Goal: Task Accomplishment & Management: Manage account settings

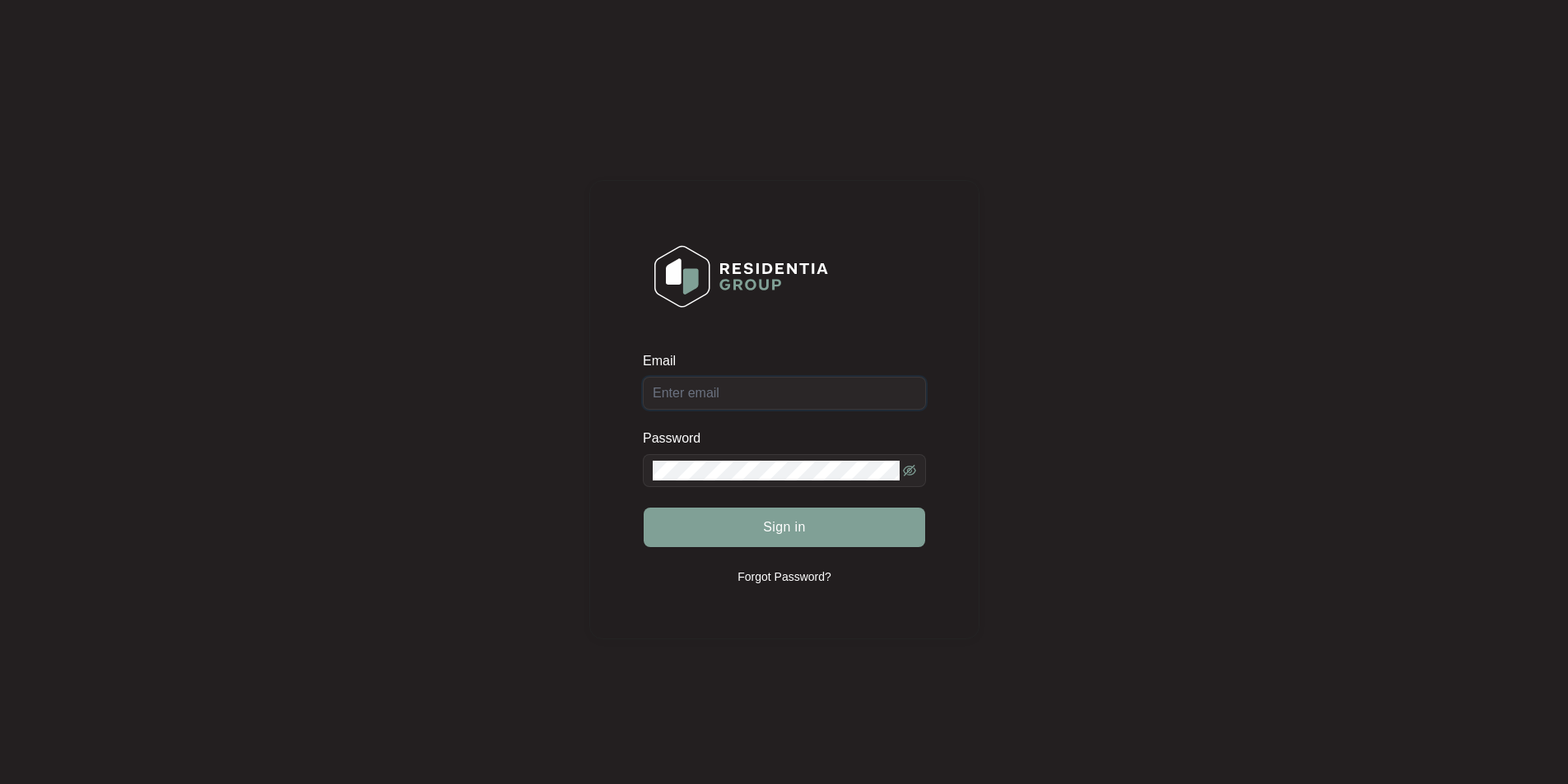
click at [723, 392] on input "Email" at bounding box center [784, 392] width 283 height 33
type input "[EMAIL_ADDRESS][DOMAIN_NAME]"
click at [644, 508] on button "Sign in" at bounding box center [784, 527] width 282 height 39
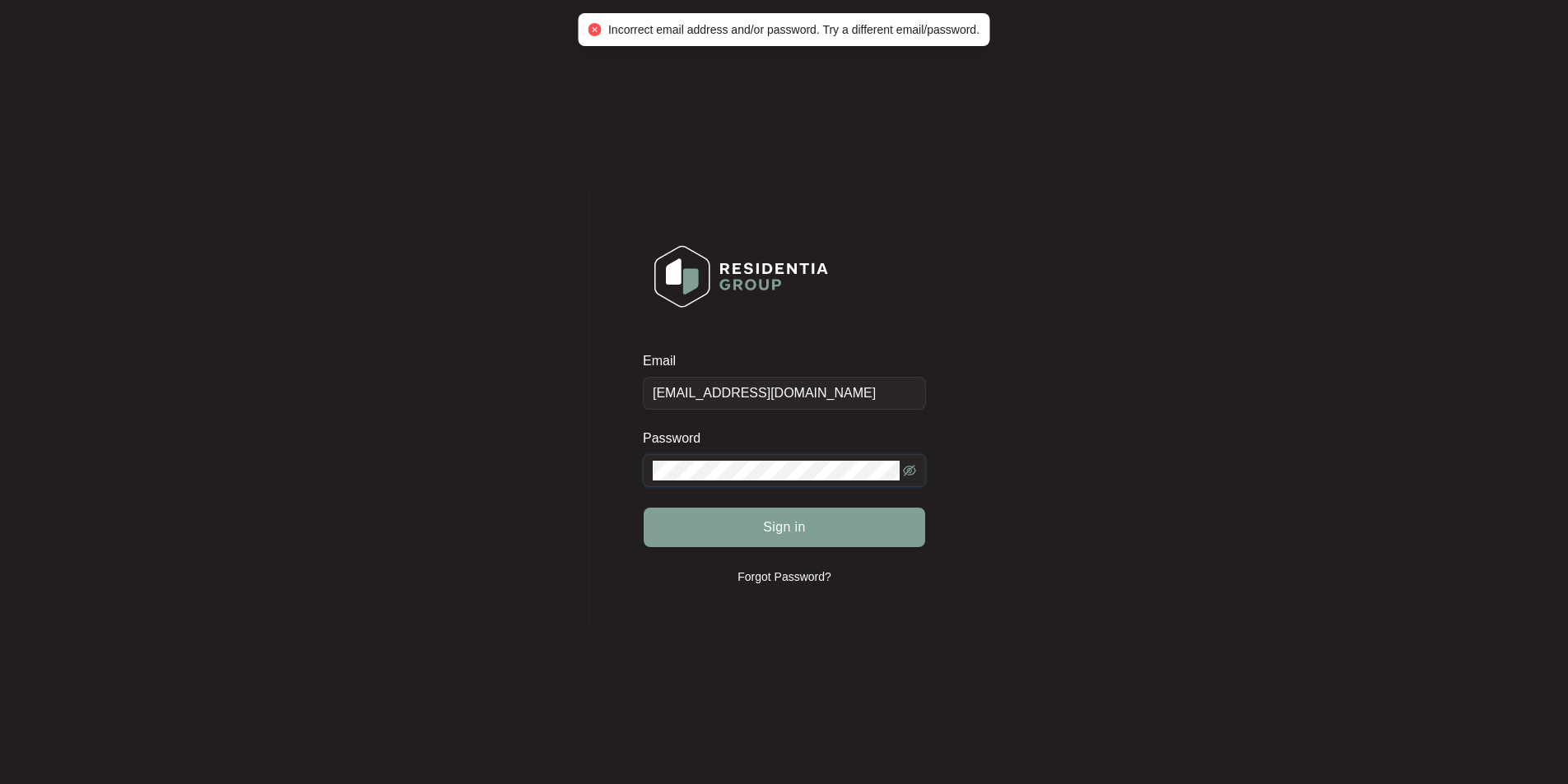
click at [910, 468] on icon "eye-invisible" at bounding box center [910, 471] width 13 height 12
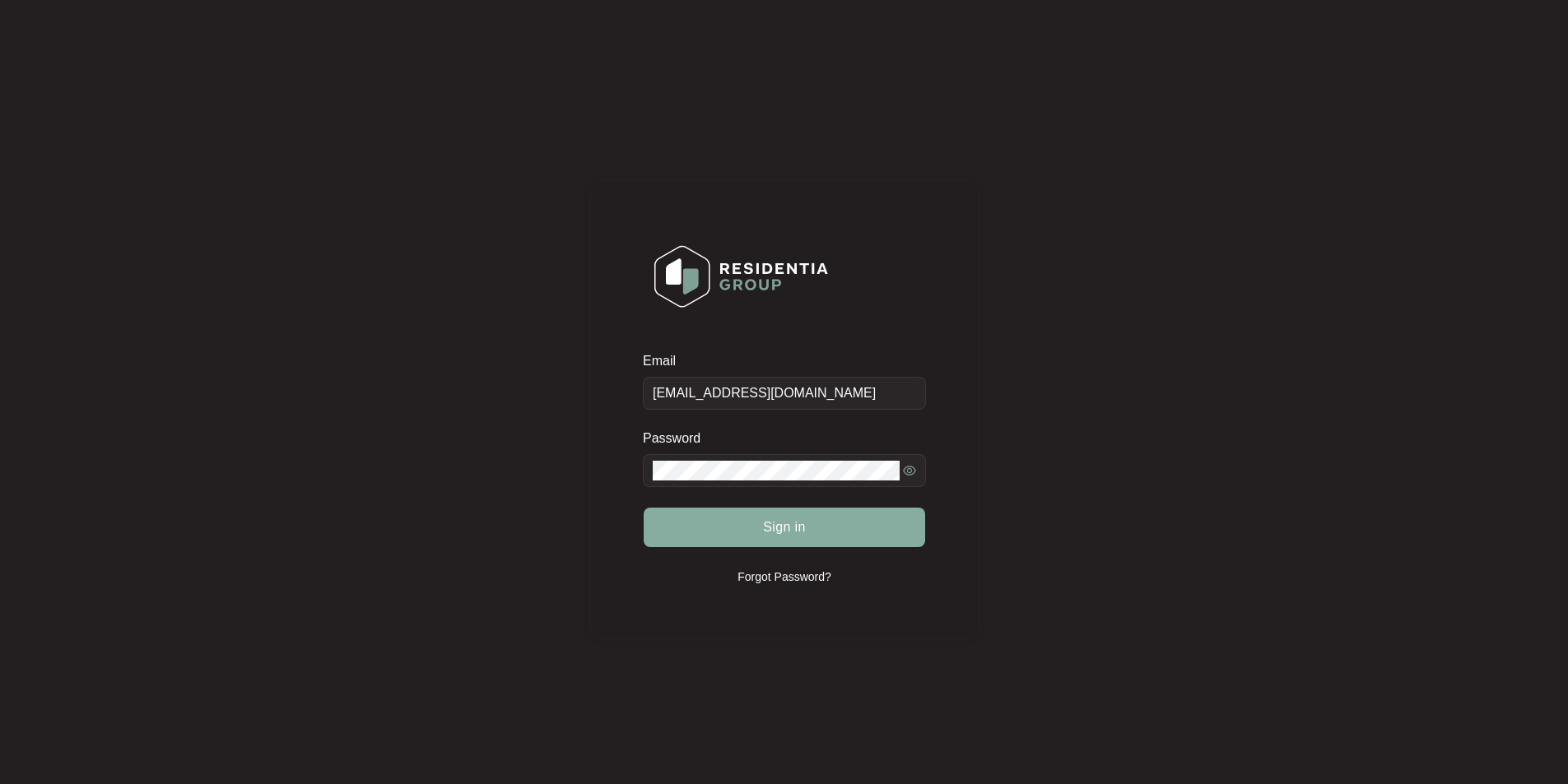
click at [701, 513] on button "Sign in" at bounding box center [784, 527] width 282 height 39
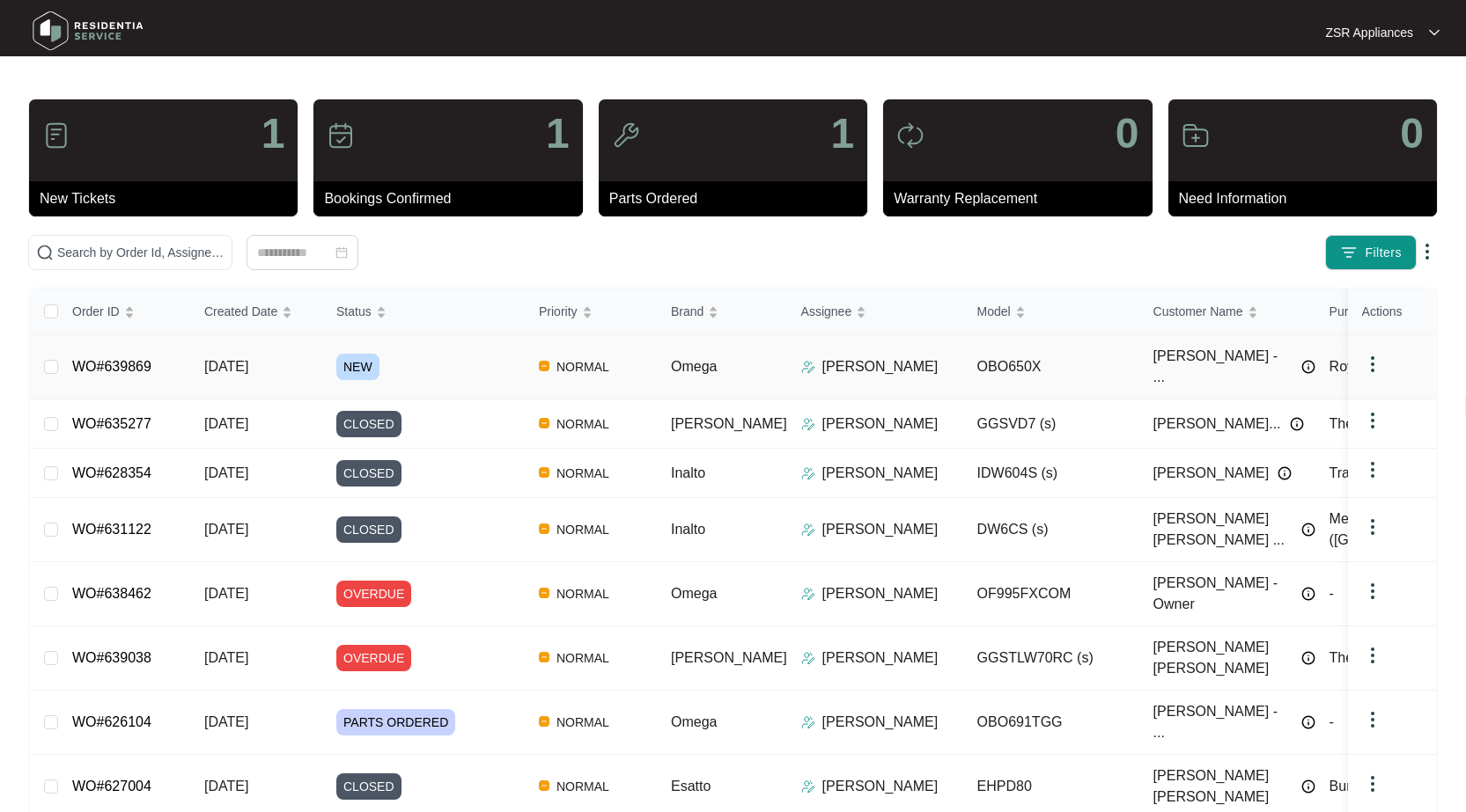
click at [119, 359] on link "WO#639869" at bounding box center [112, 366] width 80 height 15
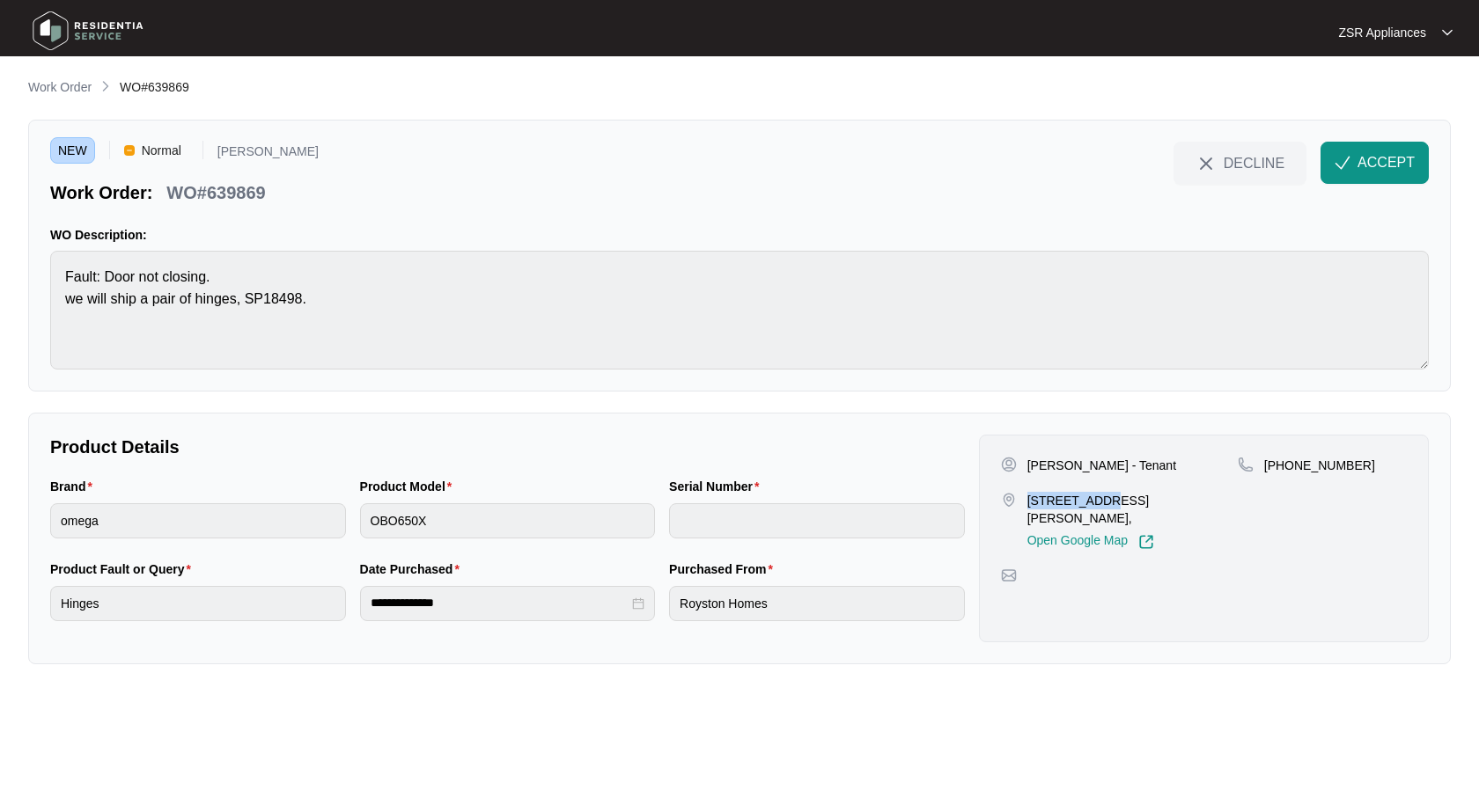
drag, startPoint x: 1029, startPoint y: 499, endPoint x: 1114, endPoint y: 488, distance: 85.7
click at [1105, 495] on p "[STREET_ADDRESS][PERSON_NAME]," at bounding box center [1132, 509] width 210 height 35
copy p "425 Greenhal"
drag, startPoint x: 1031, startPoint y: 465, endPoint x: 1093, endPoint y: 459, distance: 62.3
click at [1093, 459] on p "[PERSON_NAME] - Tenant" at bounding box center [1102, 465] width 149 height 18
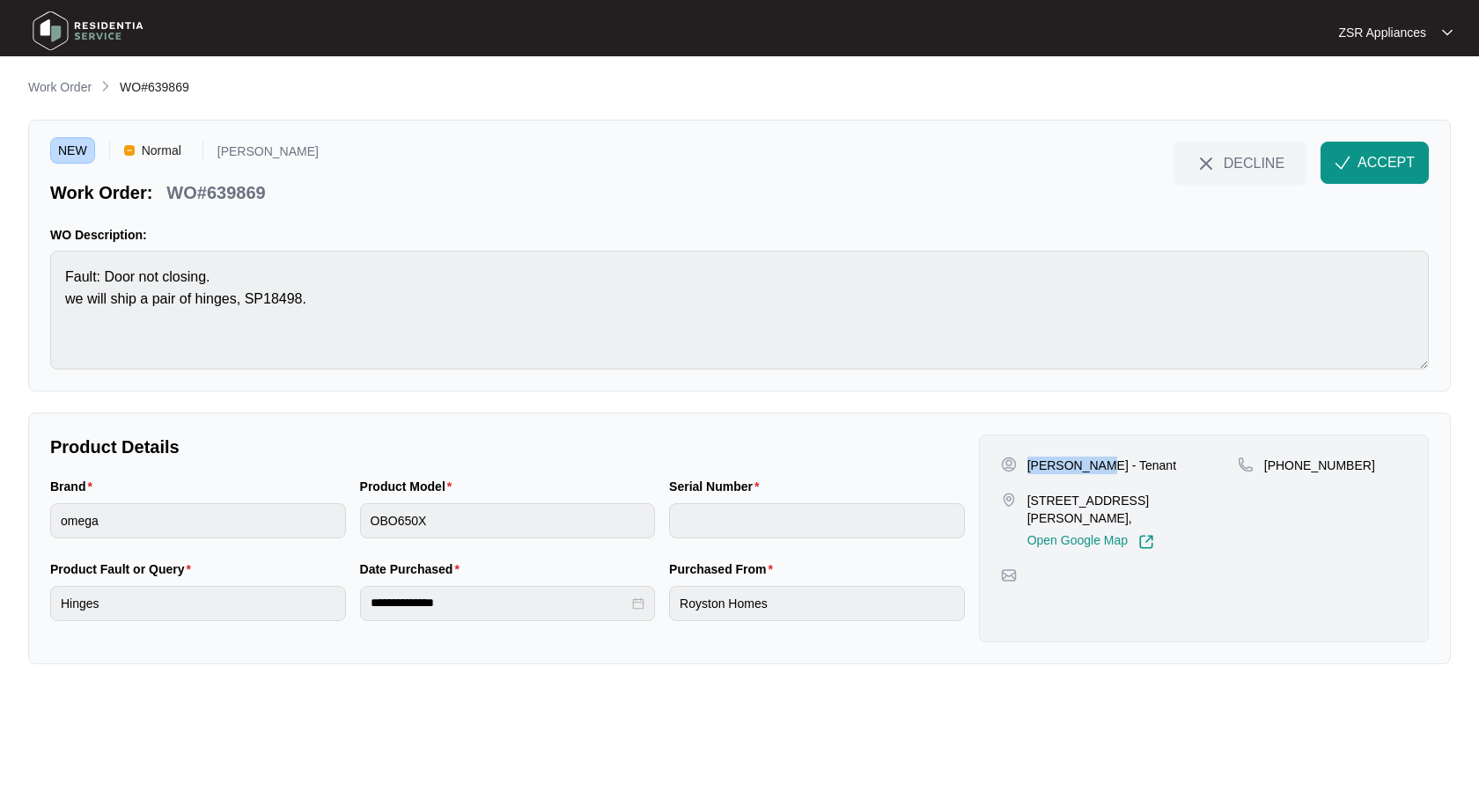
copy p "[PERSON_NAME]"
click at [257, 191] on p "WO#639869" at bounding box center [215, 193] width 98 height 25
copy p "639869"
click at [1358, 151] on button "ACCEPT" at bounding box center [1374, 163] width 108 height 42
